Goal: Task Accomplishment & Management: Use online tool/utility

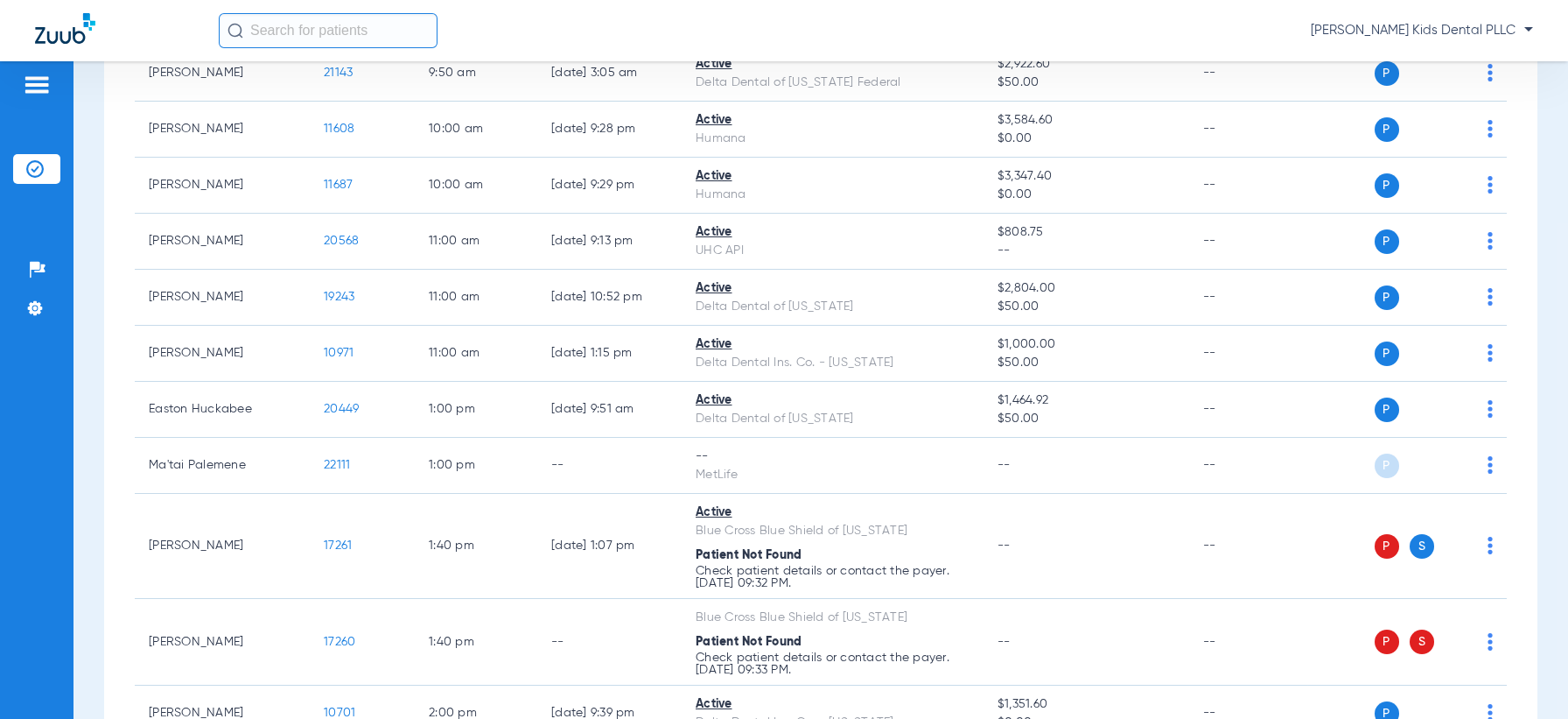
scroll to position [657, 0]
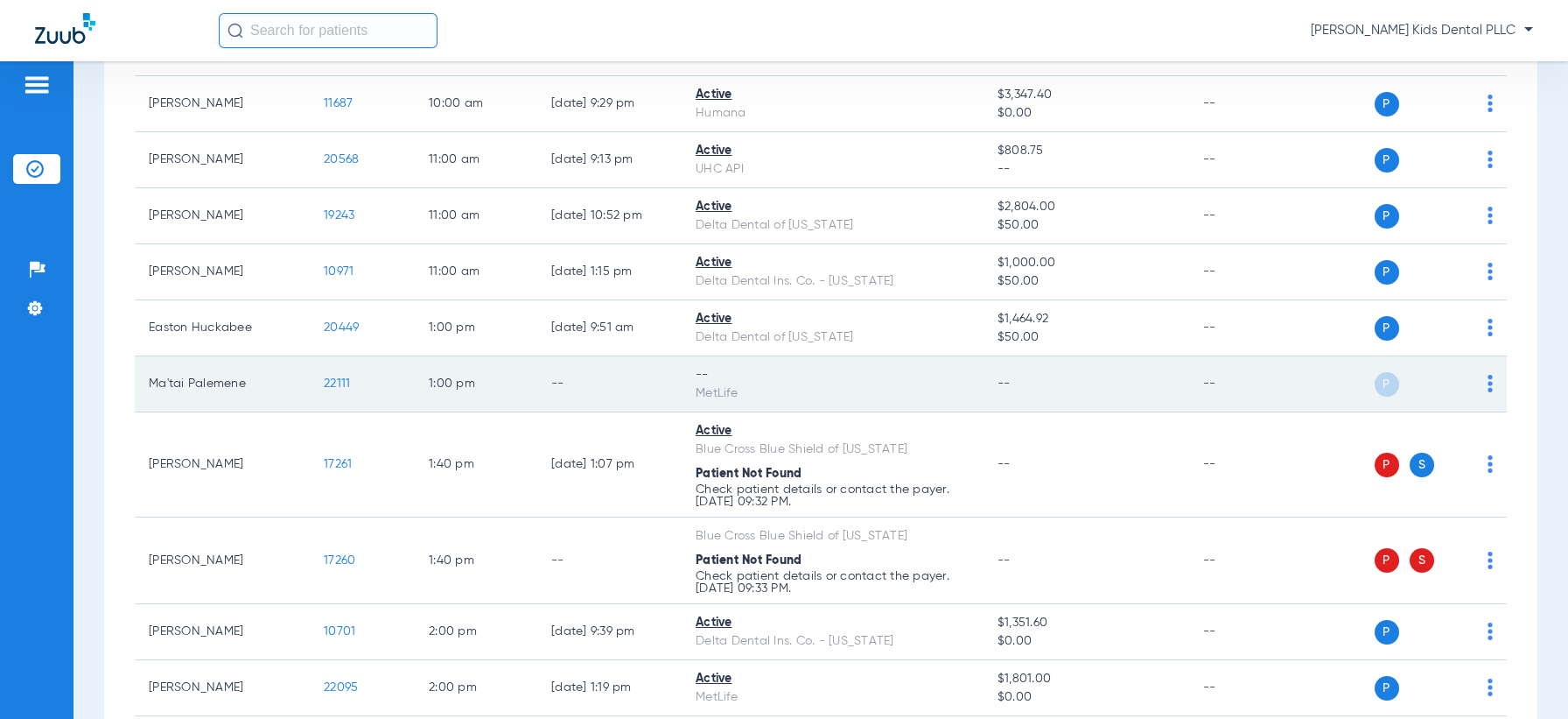
click at [1470, 379] on div "P S" at bounding box center [1399, 384] width 185 height 25
click at [1487, 380] on img at bounding box center [1490, 383] width 5 height 18
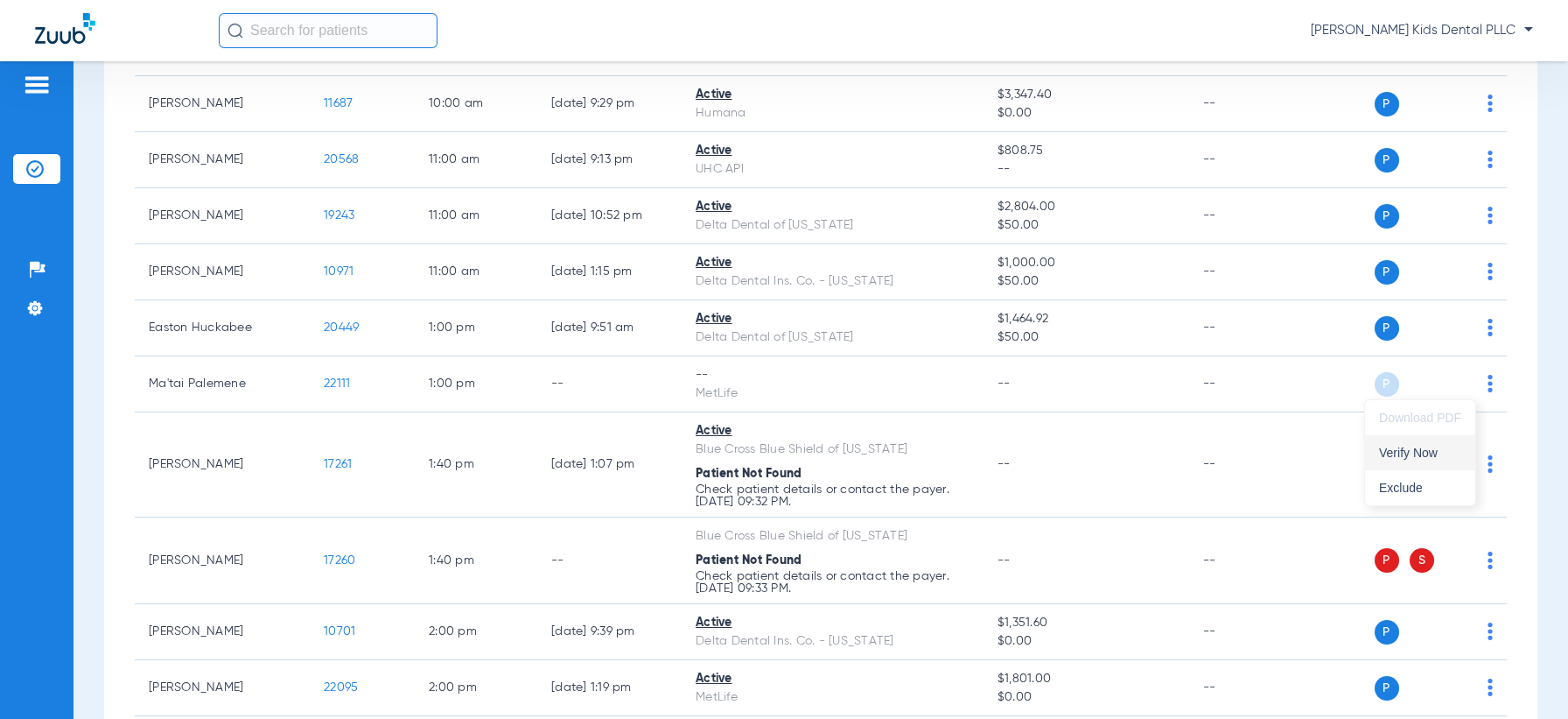
click at [1411, 447] on span "Verify Now" at bounding box center [1420, 453] width 83 height 12
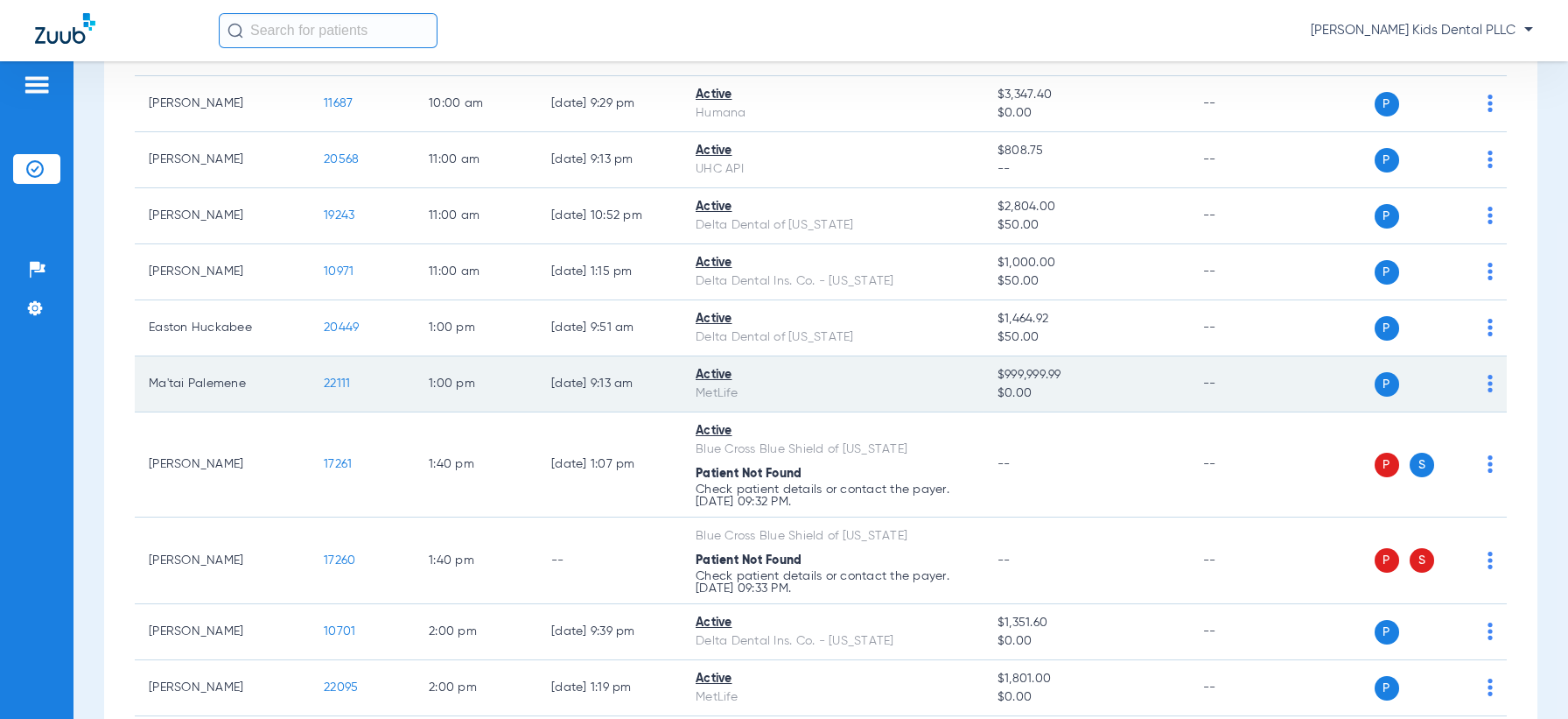
click at [332, 377] on span "22111" at bounding box center [337, 383] width 27 height 12
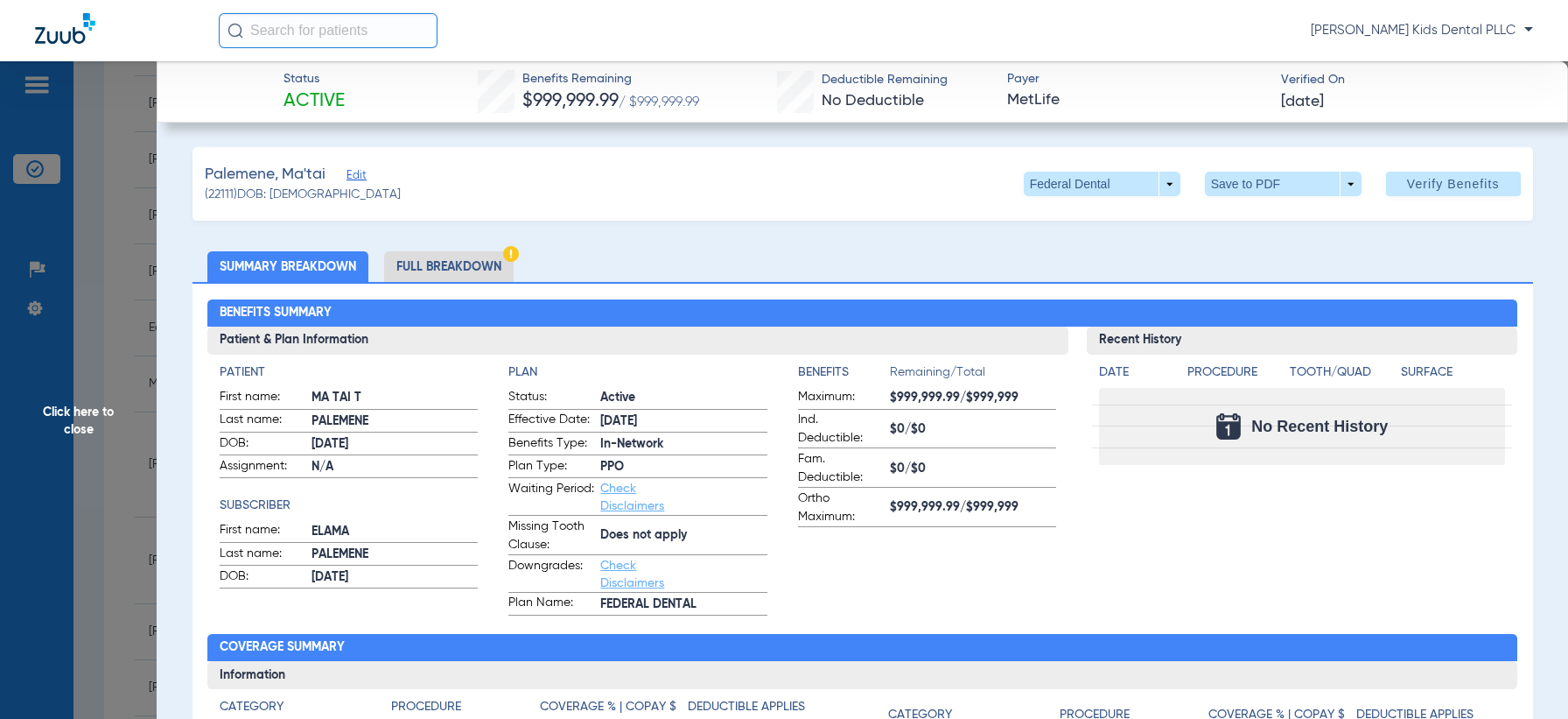
click at [456, 265] on li "Full Breakdown" at bounding box center [449, 266] width 130 height 31
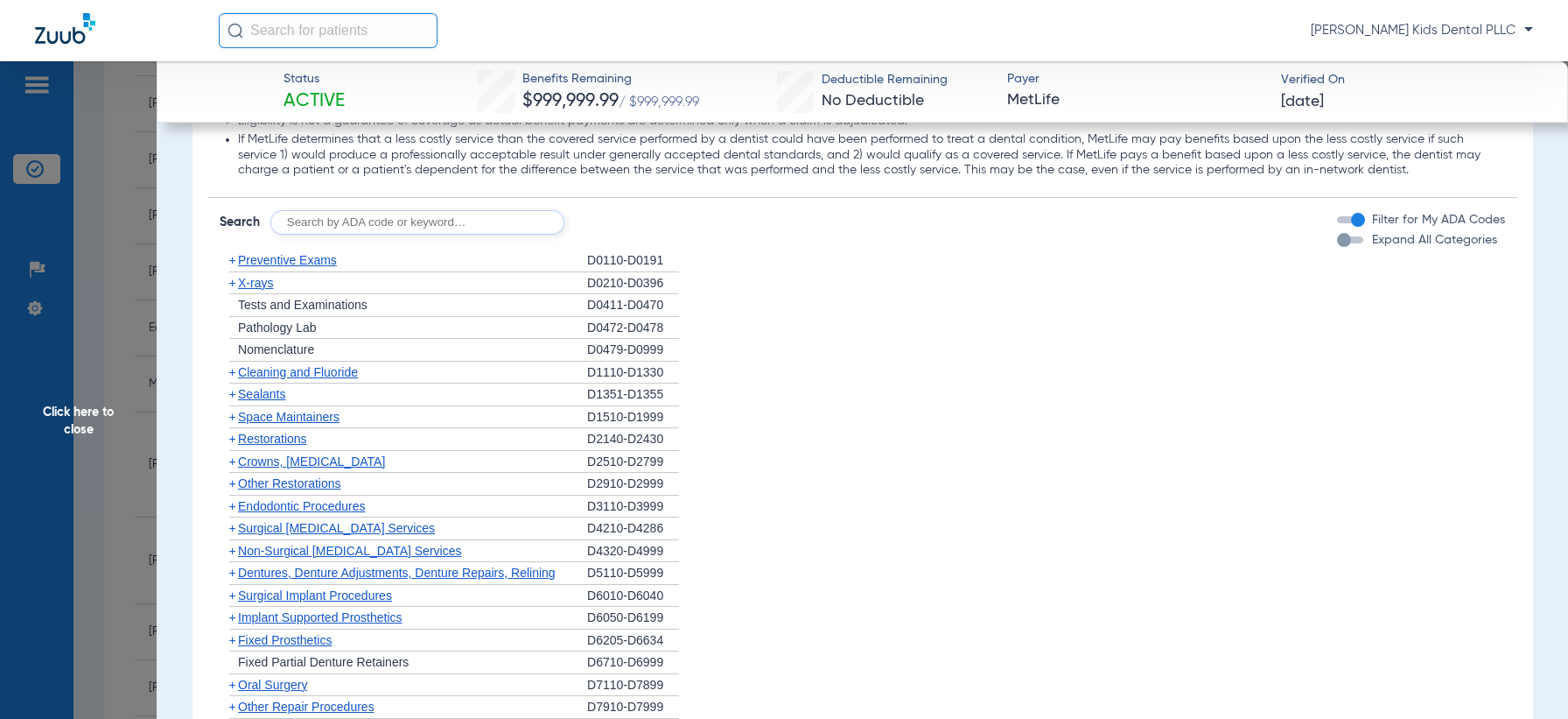
scroll to position [2188, 0]
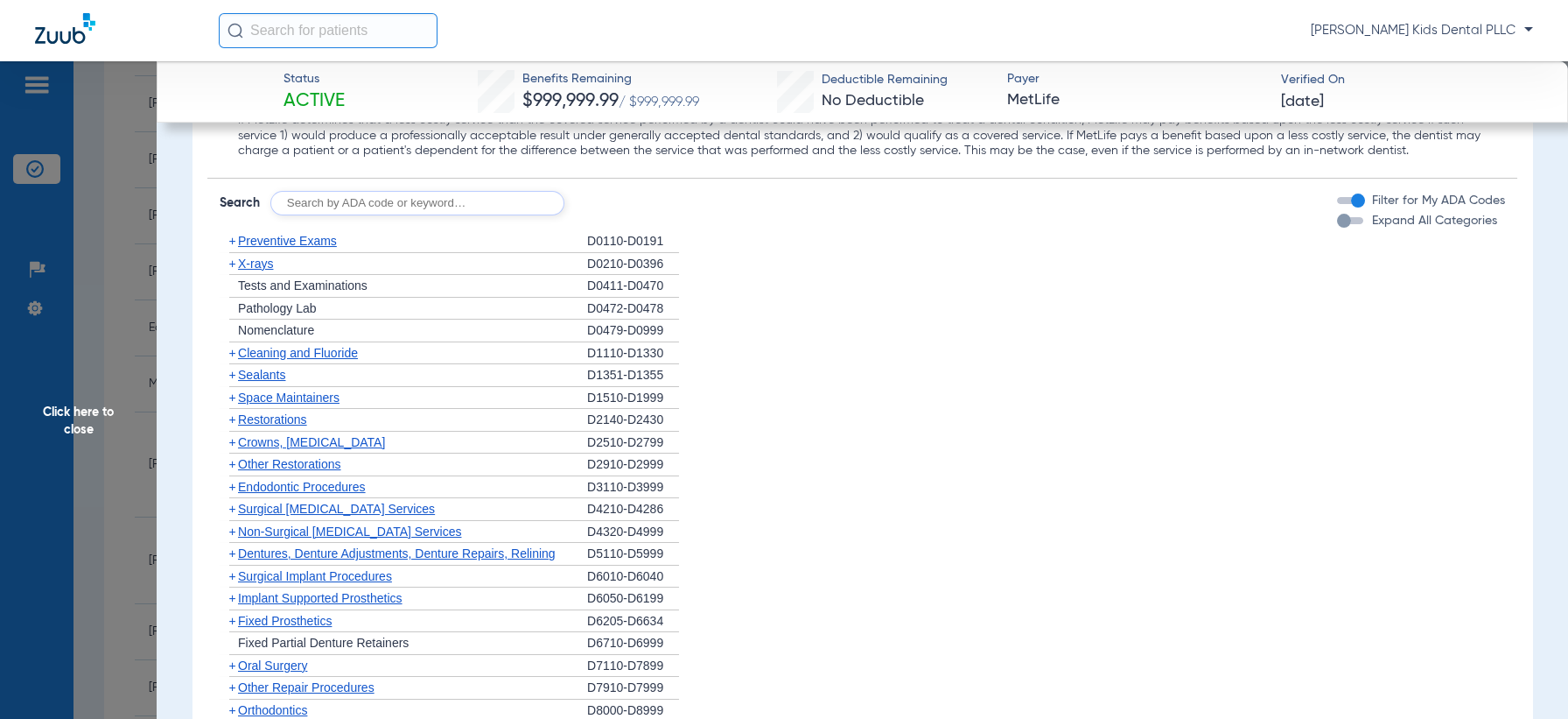
click at [230, 379] on span "+" at bounding box center [232, 375] width 7 height 14
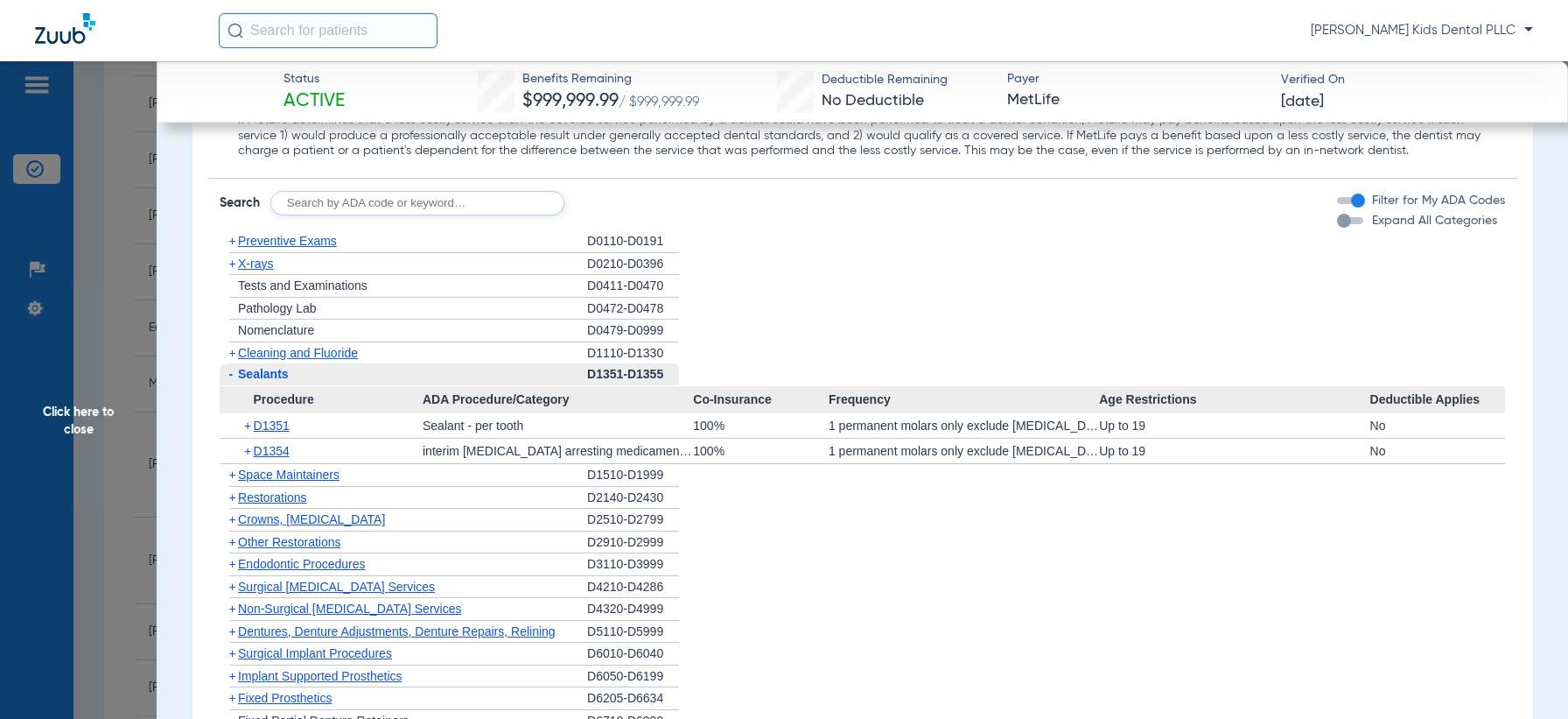
click at [238, 238] on span "Preventive Exams" at bounding box center [287, 241] width 98 height 14
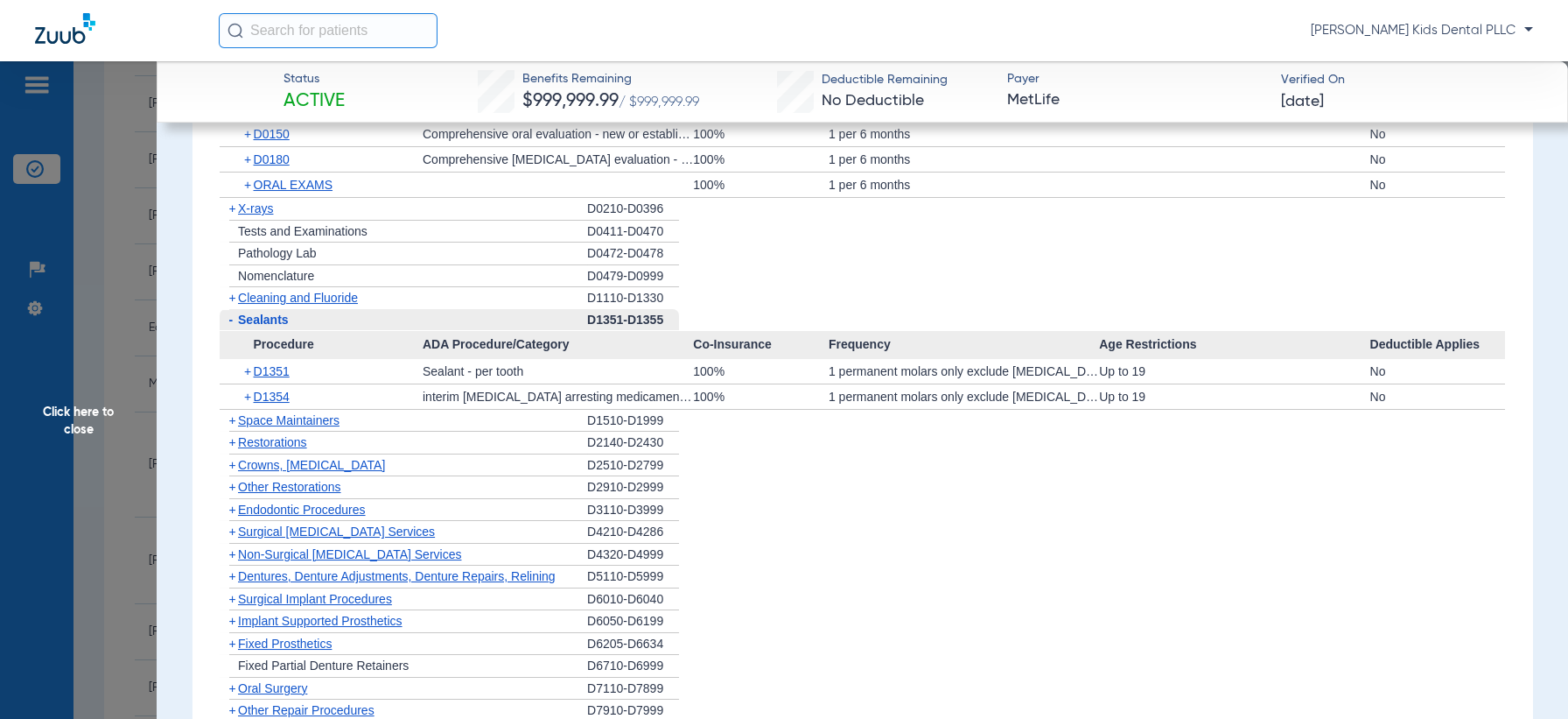
scroll to position [2407, 0]
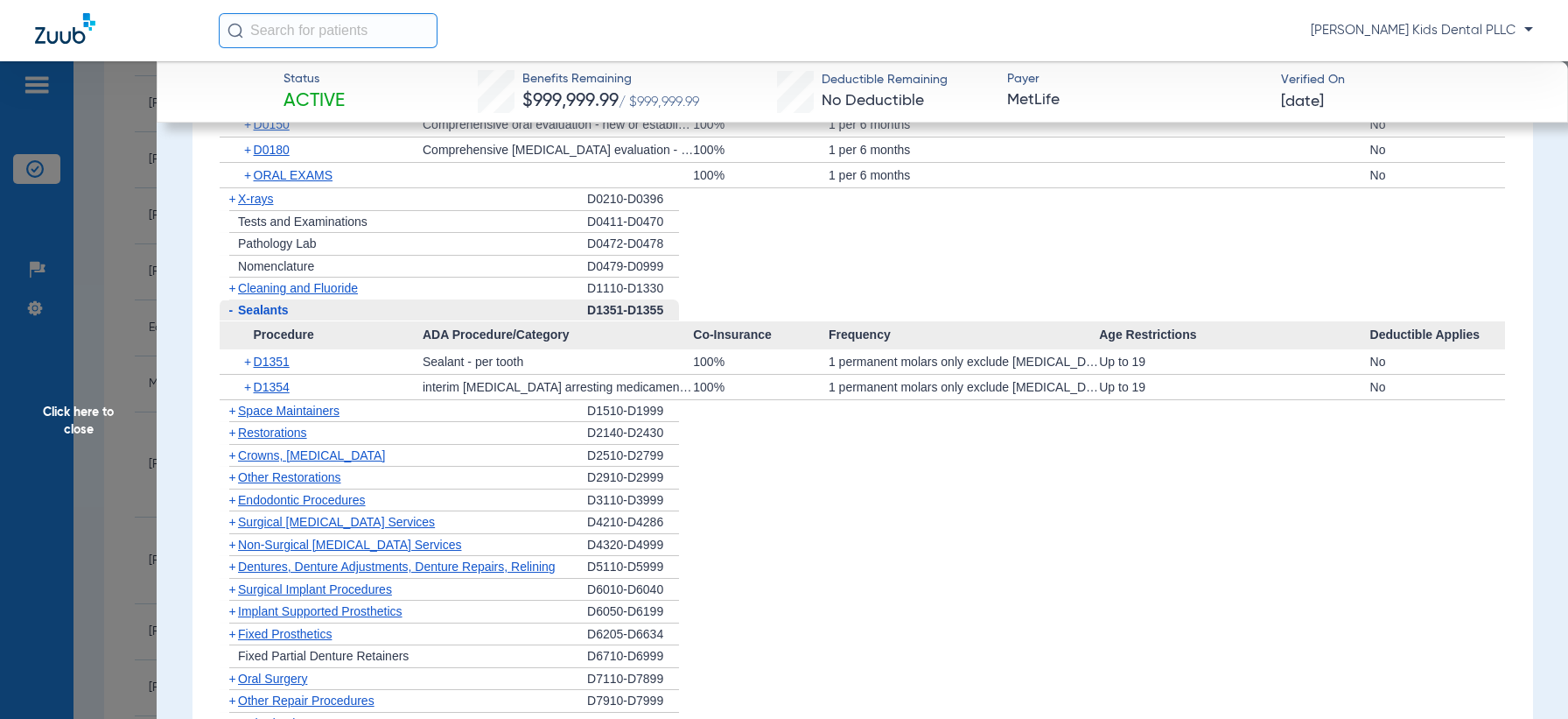
click at [231, 288] on span "+" at bounding box center [232, 288] width 7 height 14
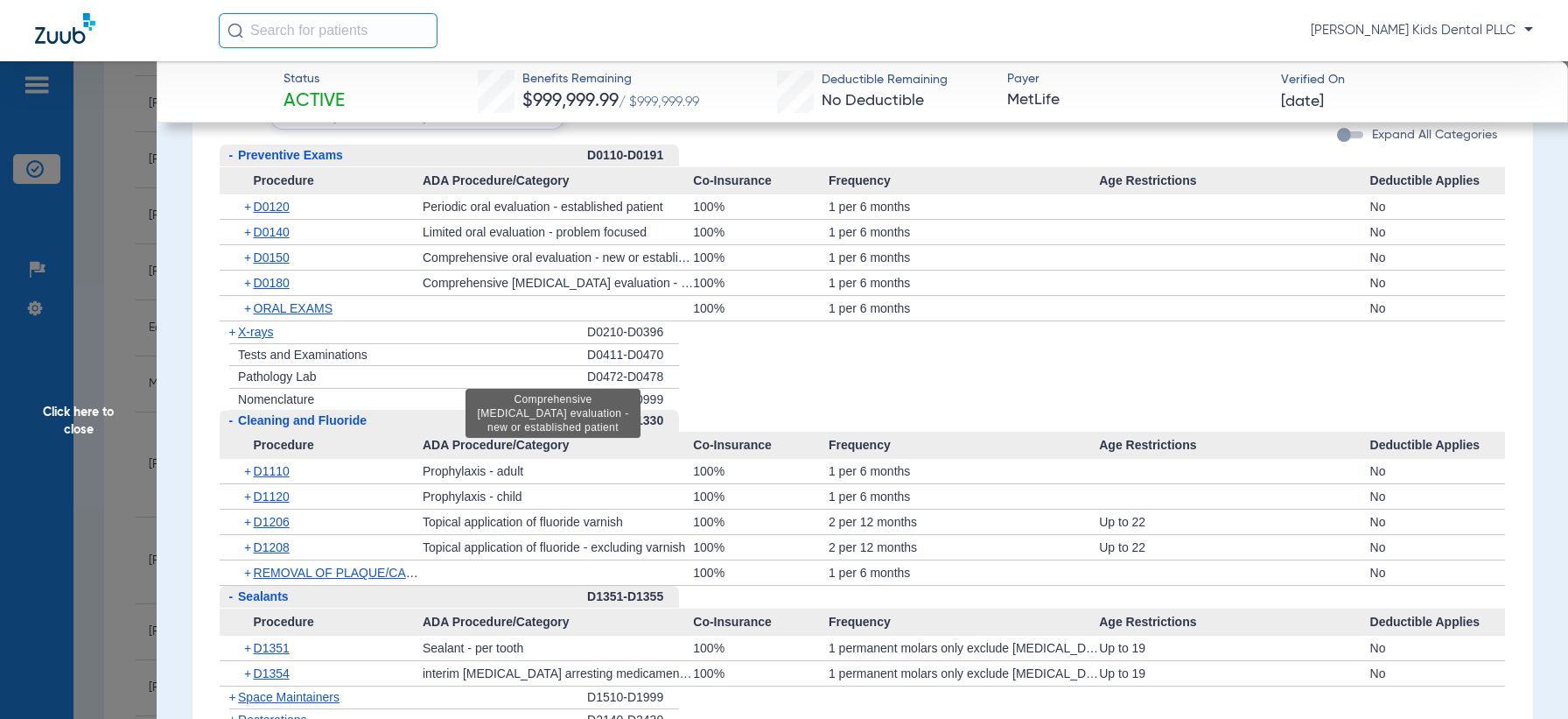
scroll to position [2297, 0]
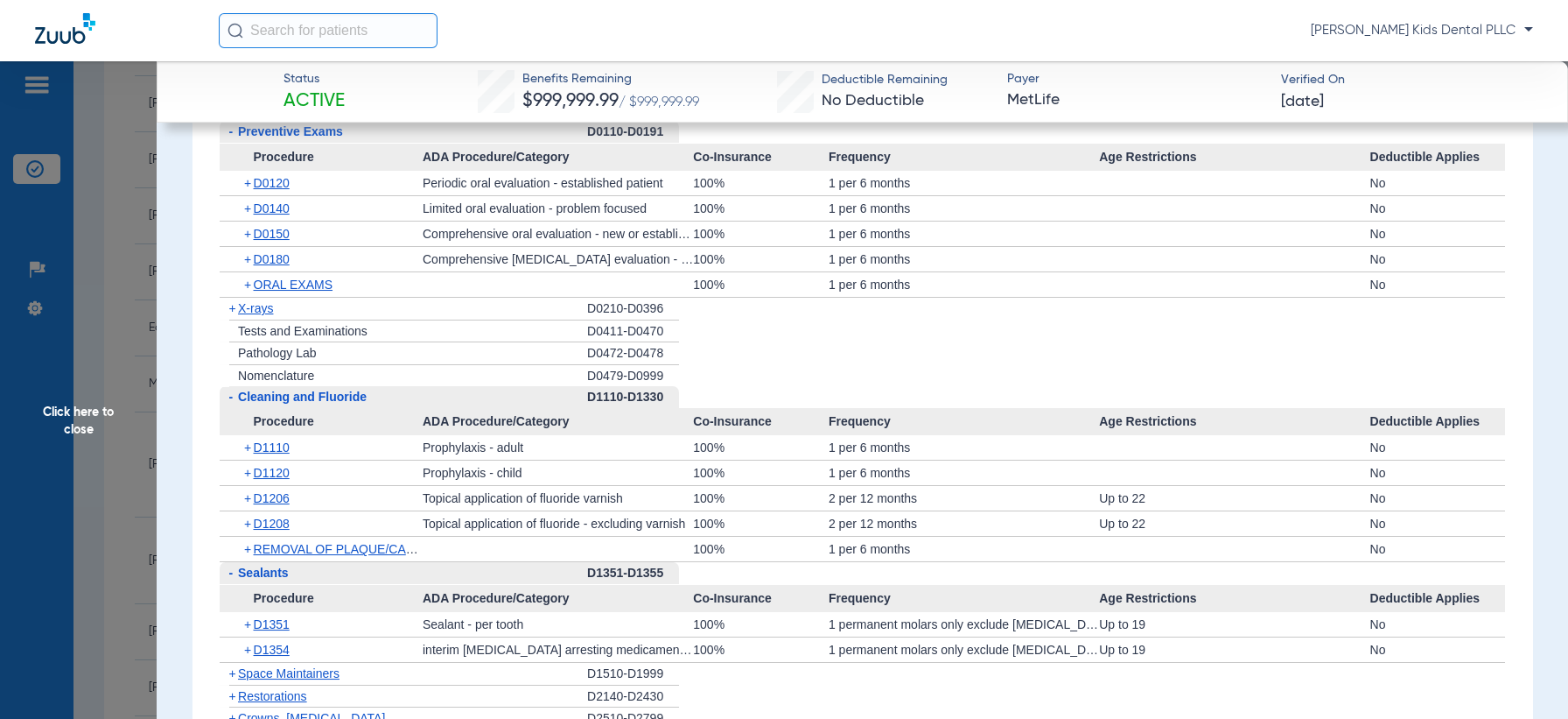
click at [246, 183] on span "+" at bounding box center [248, 183] width 10 height 25
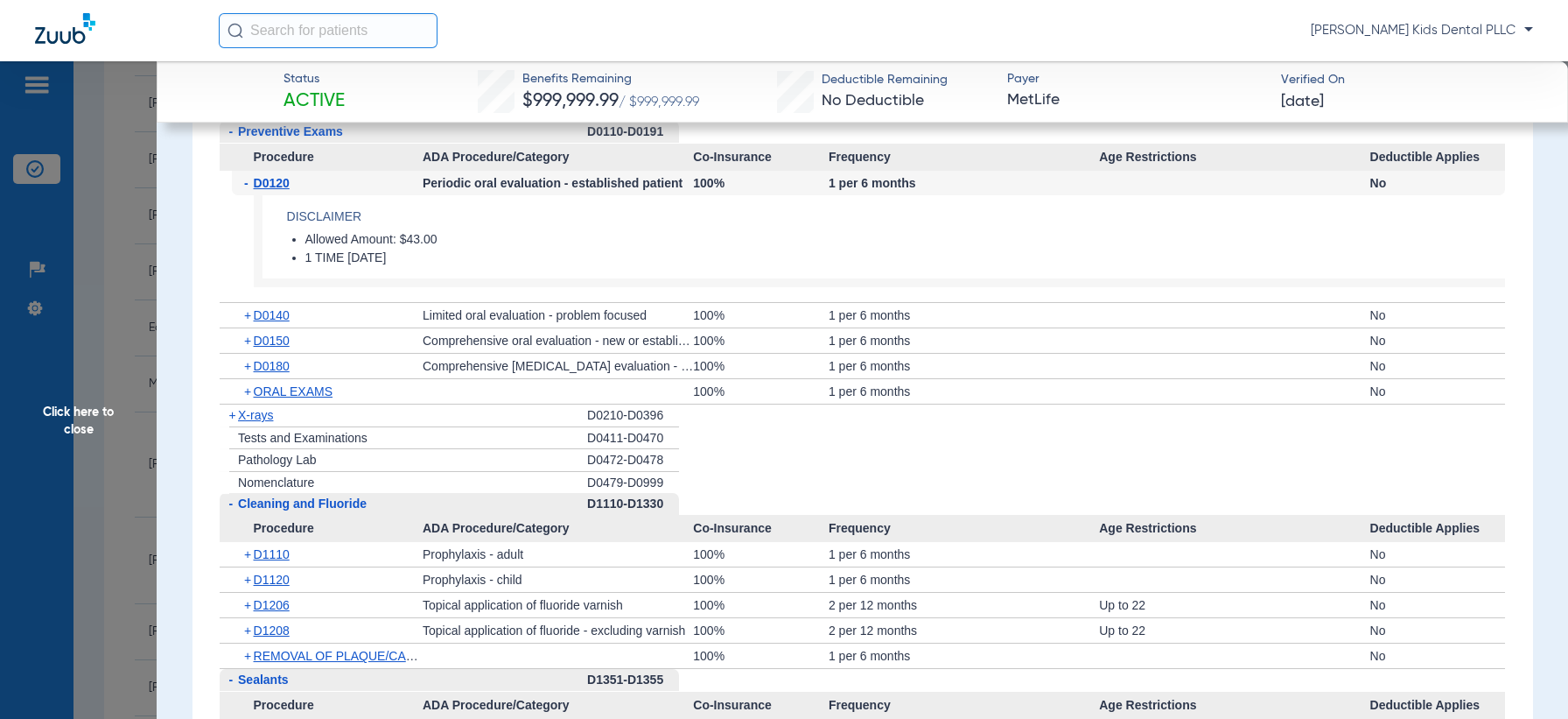
click at [248, 391] on span "+" at bounding box center [248, 391] width 10 height 25
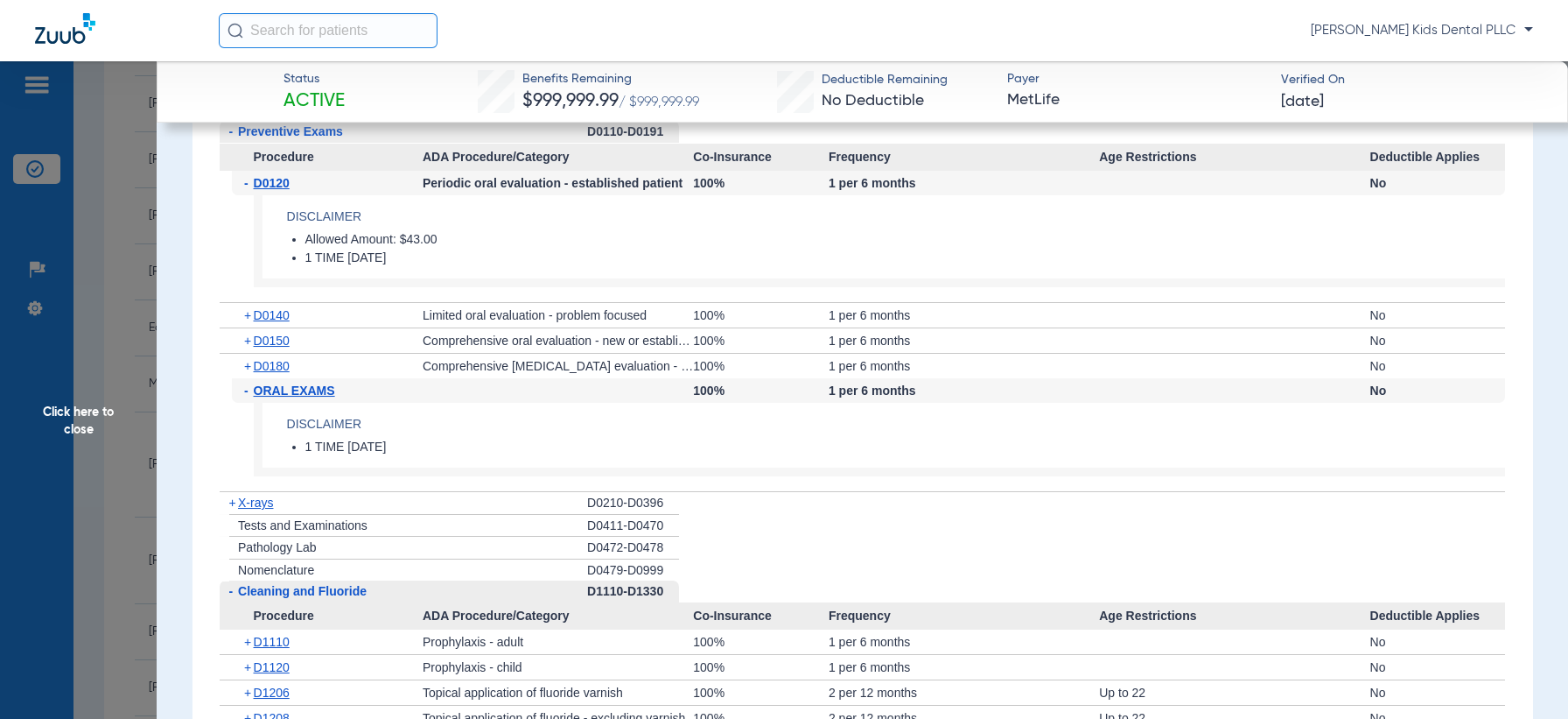
click at [248, 391] on span "-" at bounding box center [248, 391] width 10 height 25
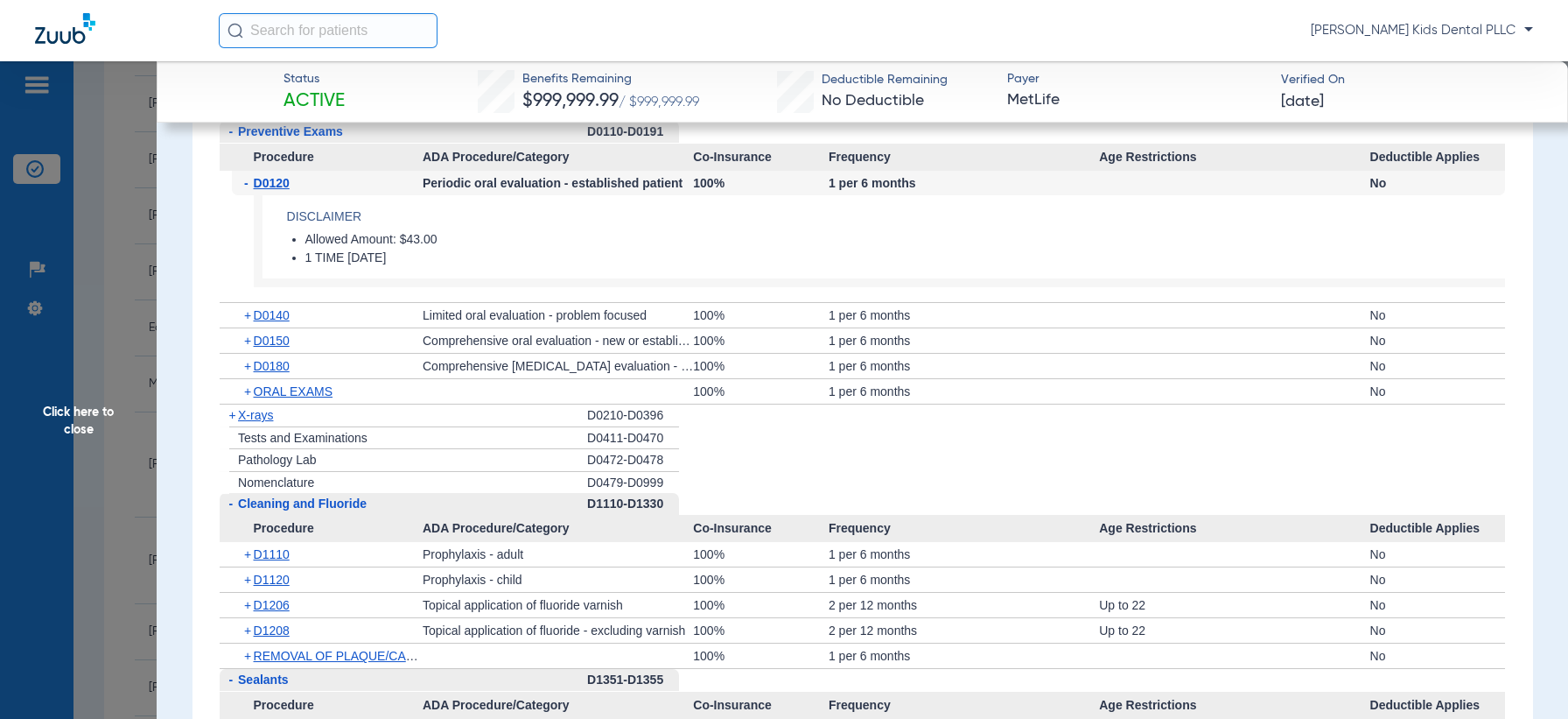
click at [223, 411] on span "+" at bounding box center [228, 415] width 19 height 22
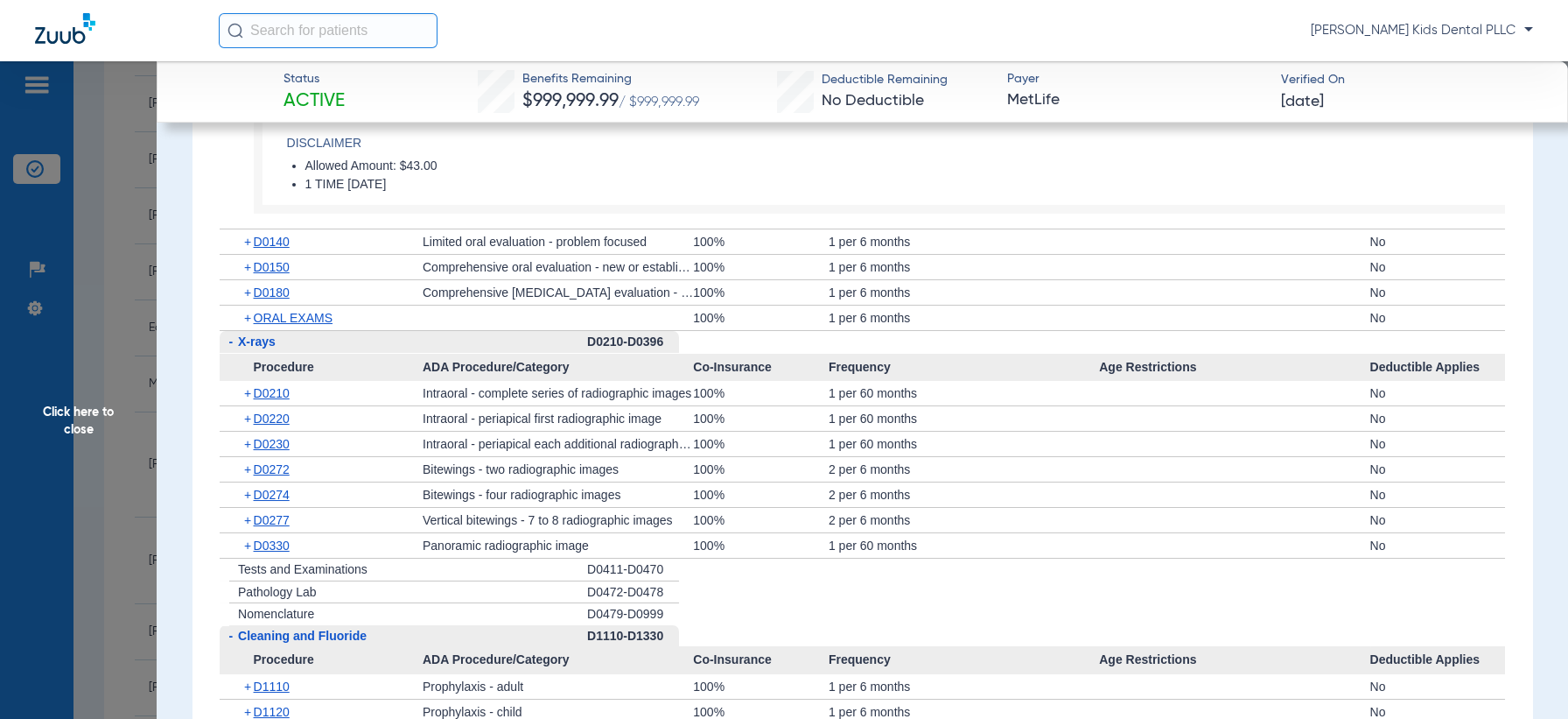
scroll to position [2407, 0]
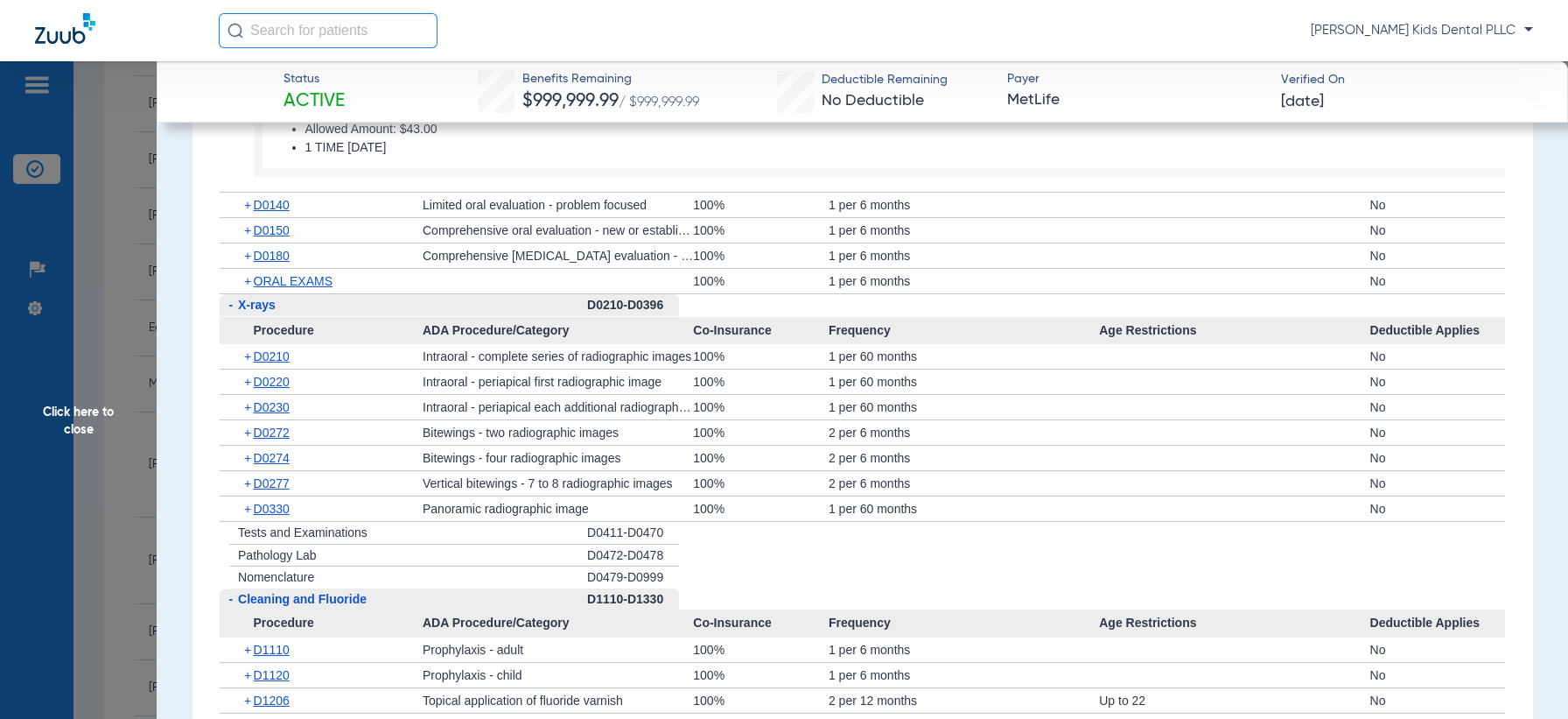
click at [244, 456] on span "+" at bounding box center [248, 458] width 10 height 25
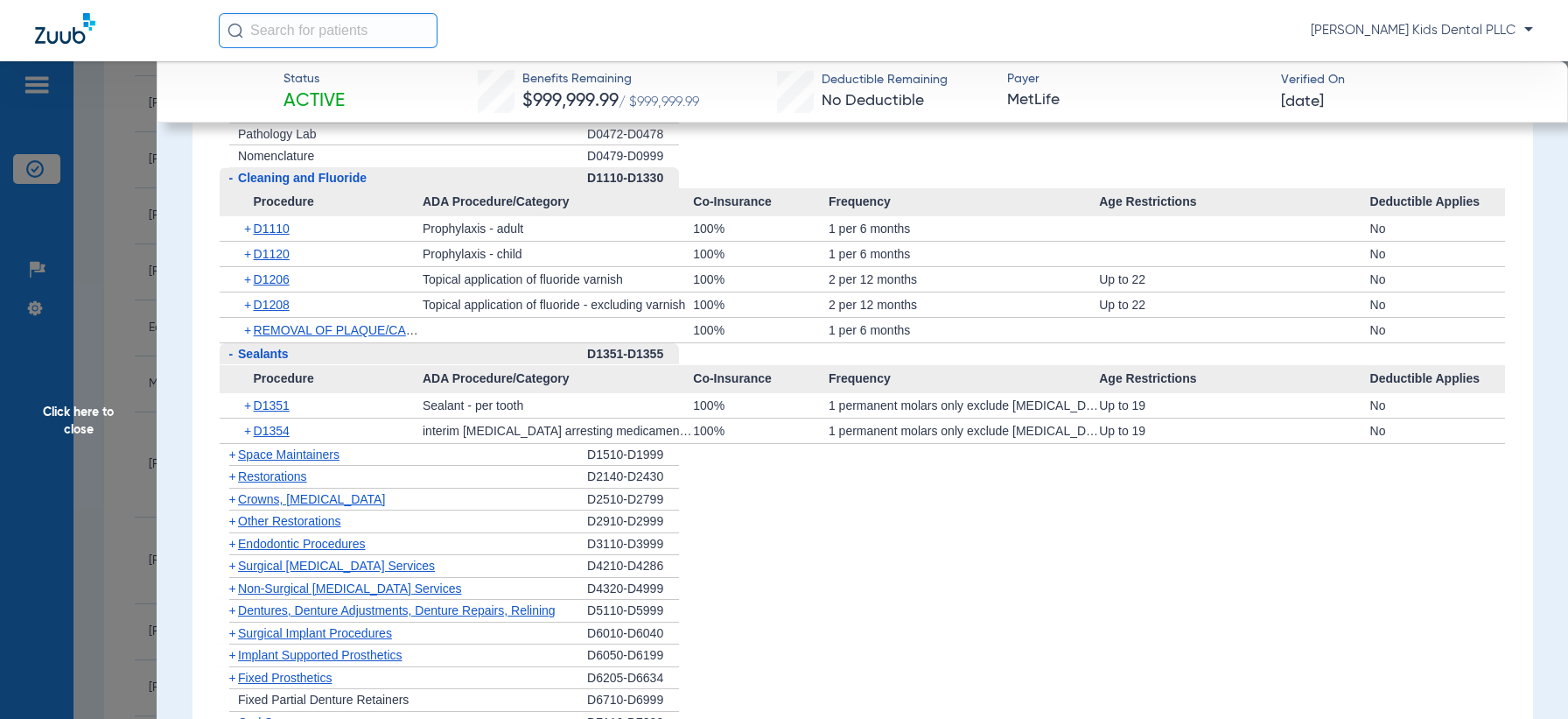
scroll to position [3063, 0]
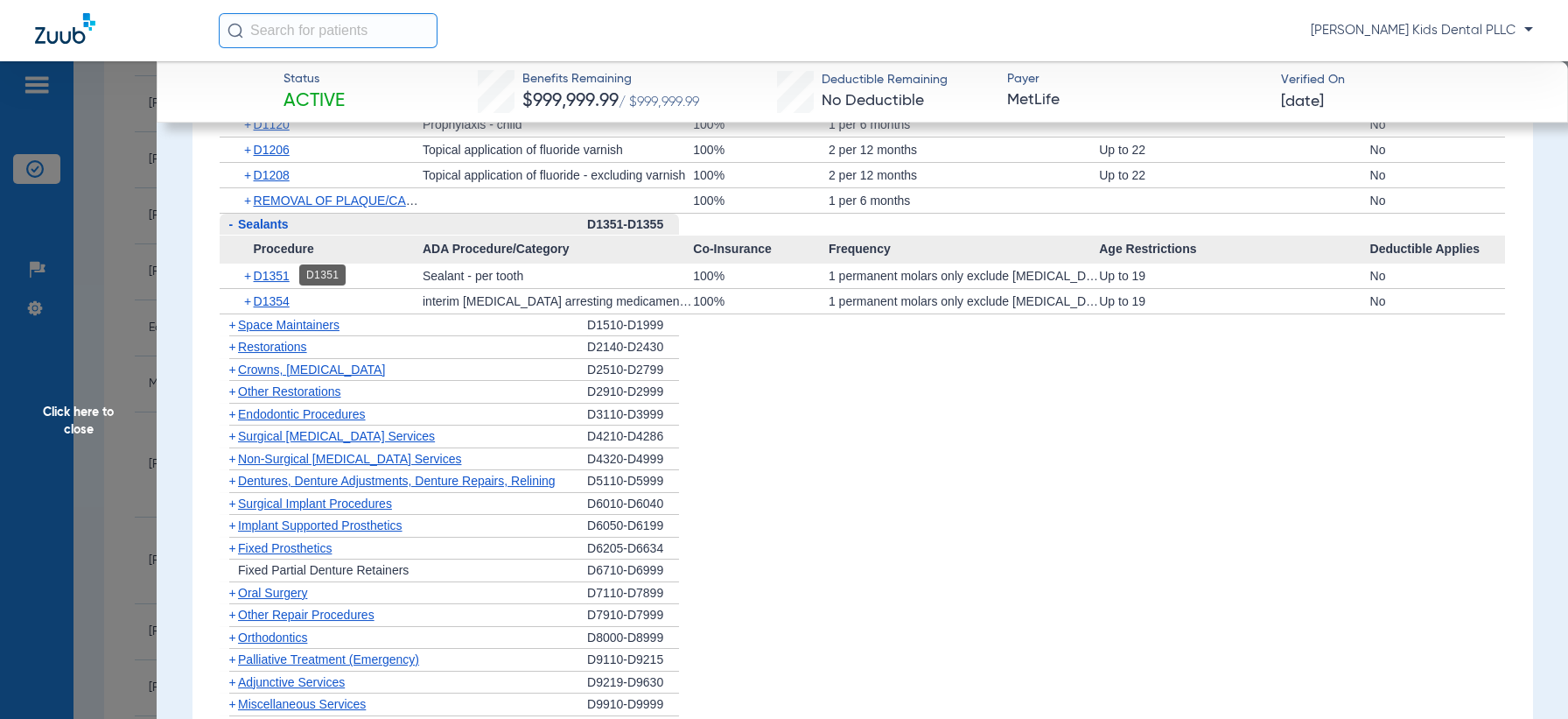
click at [254, 279] on span "D1351" at bounding box center [272, 276] width 35 height 14
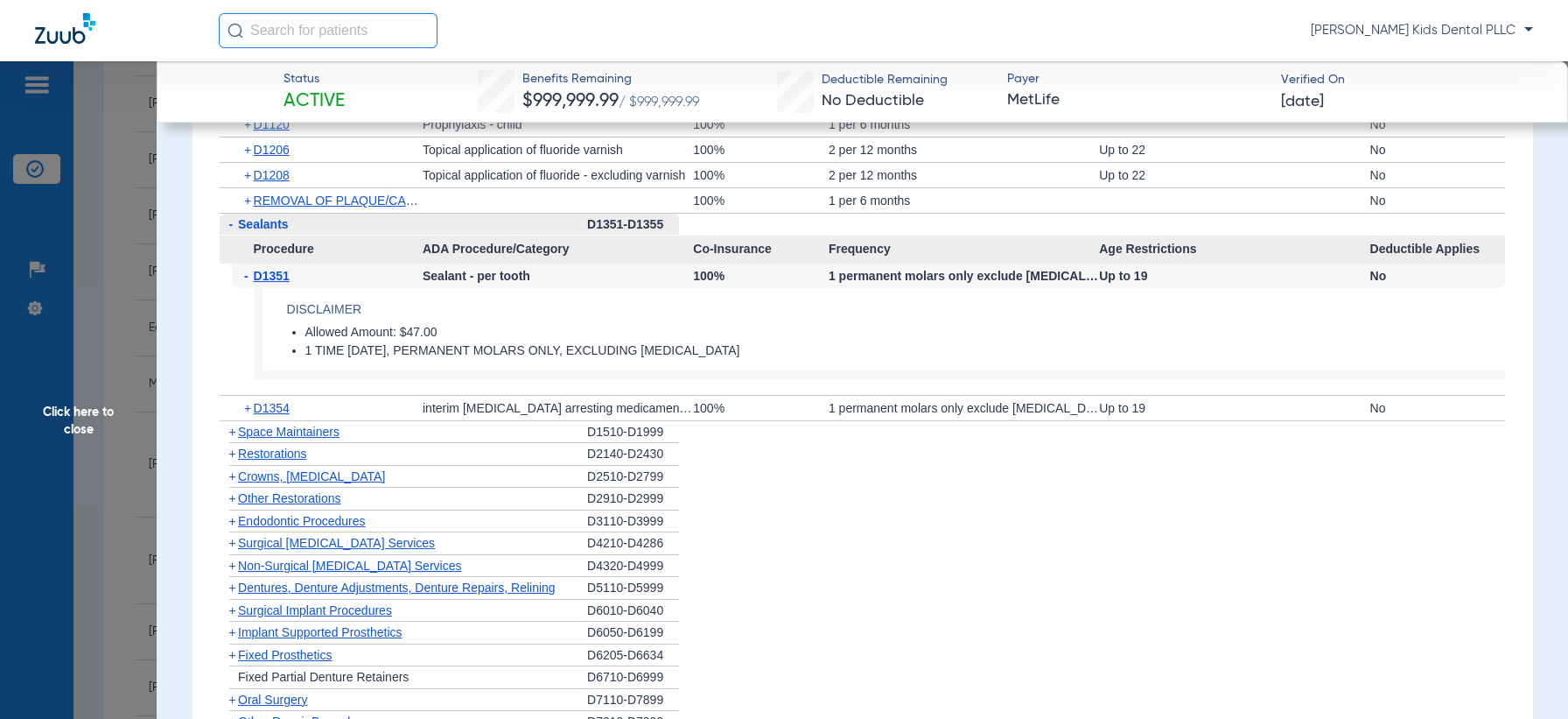
click at [97, 399] on span "Click here to close" at bounding box center [78, 421] width 156 height 719
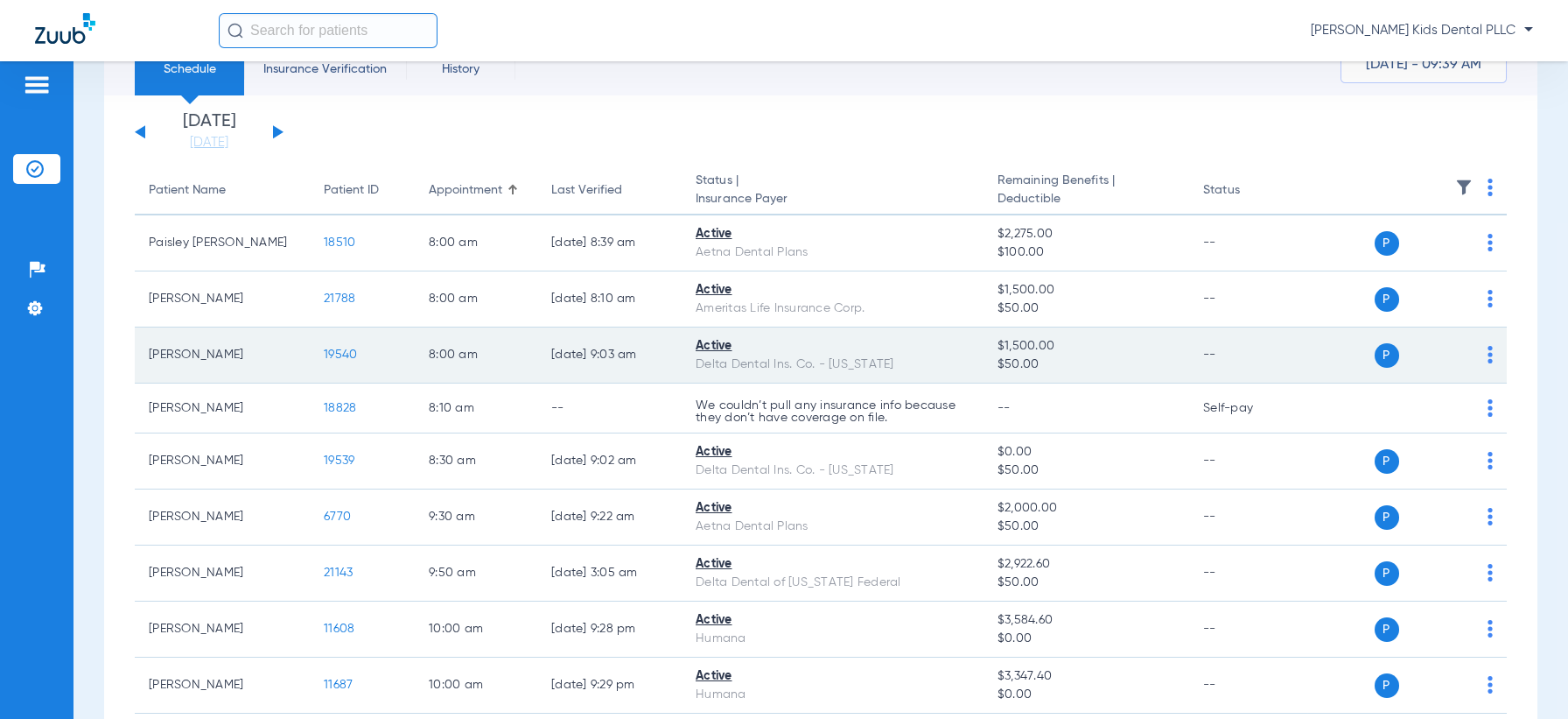
scroll to position [0, 0]
